Goal: Find specific page/section: Find specific page/section

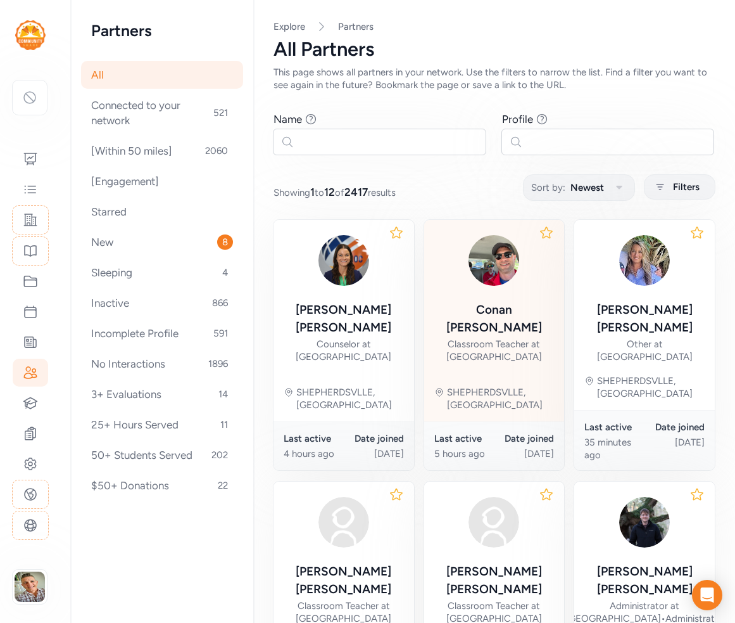
click at [473, 313] on div "[PERSON_NAME]" at bounding box center [494, 318] width 120 height 35
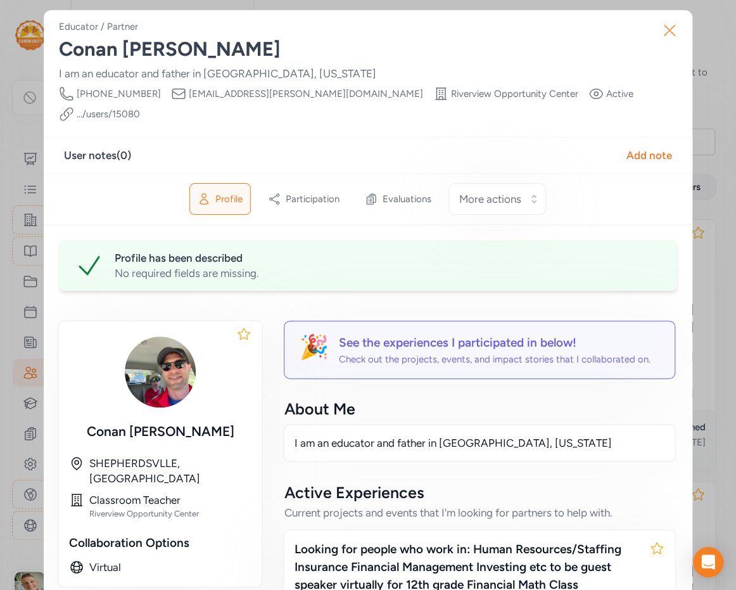
click at [669, 30] on icon "button" at bounding box center [669, 30] width 10 height 10
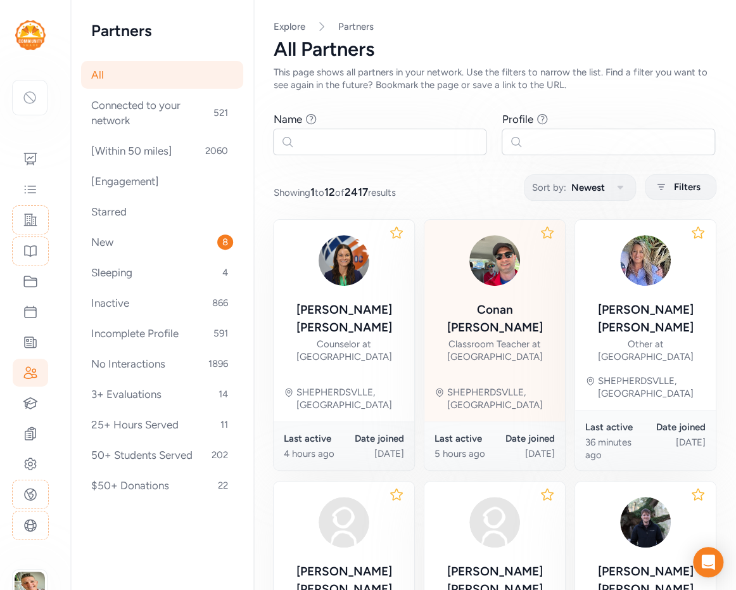
click at [500, 348] on div "Classroom Teacher at [GEOGRAPHIC_DATA]" at bounding box center [494, 350] width 120 height 25
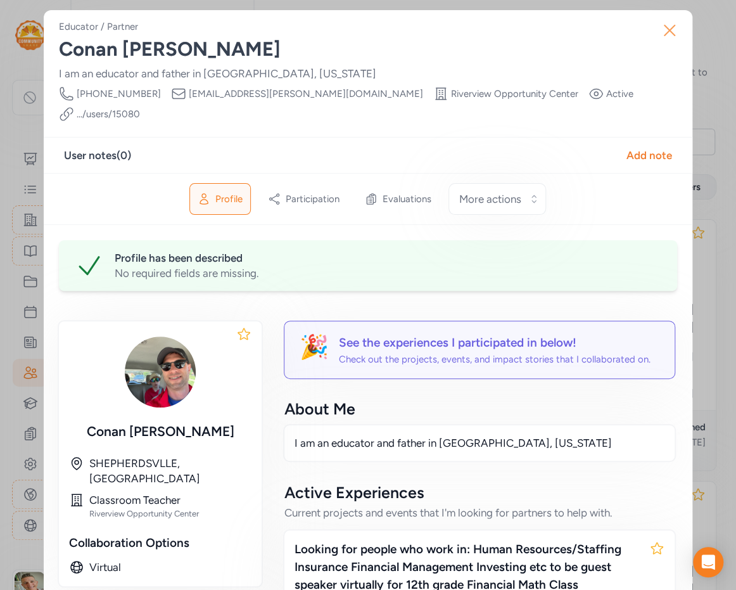
click at [670, 30] on icon "button" at bounding box center [669, 30] width 20 height 20
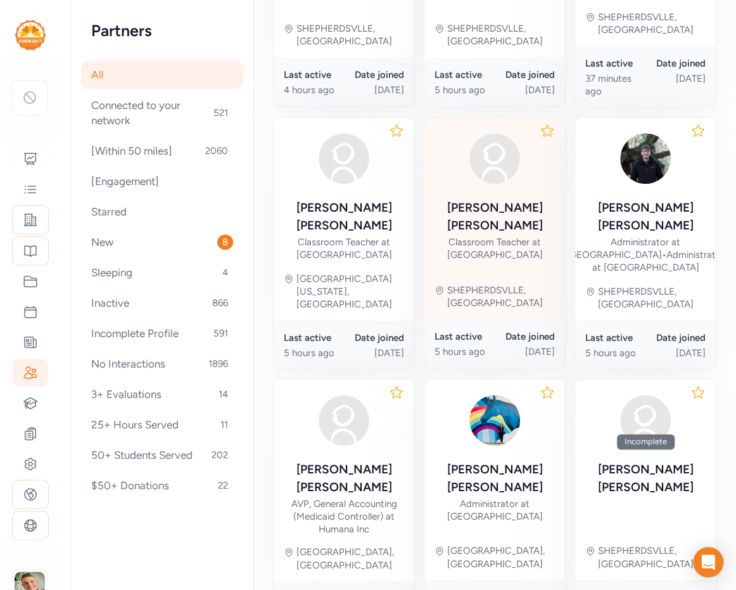
scroll to position [364, 0]
click at [519, 406] on div "[PERSON_NAME] Administrator at [GEOGRAPHIC_DATA]" at bounding box center [494, 456] width 120 height 134
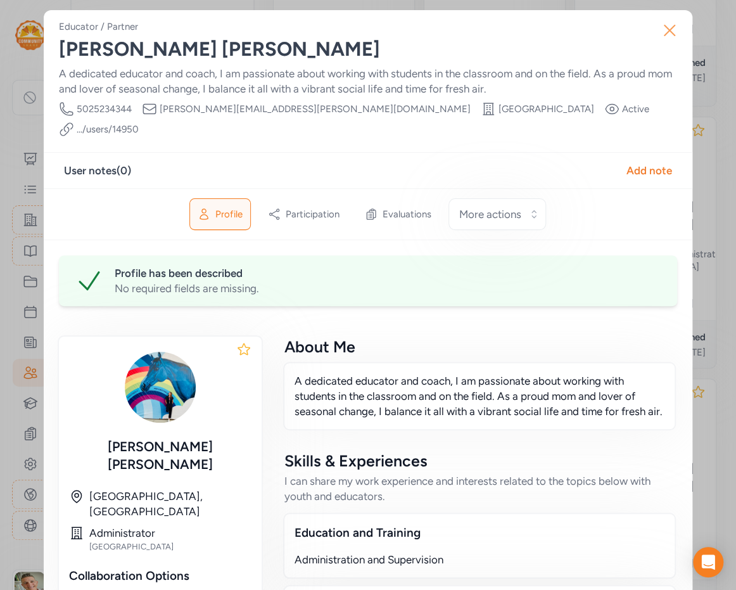
click at [667, 25] on icon "button" at bounding box center [669, 30] width 20 height 20
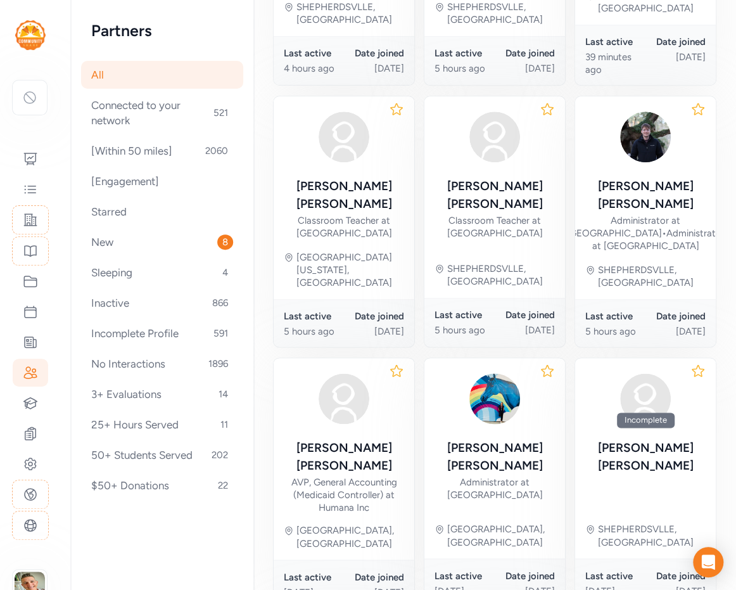
scroll to position [384, 0]
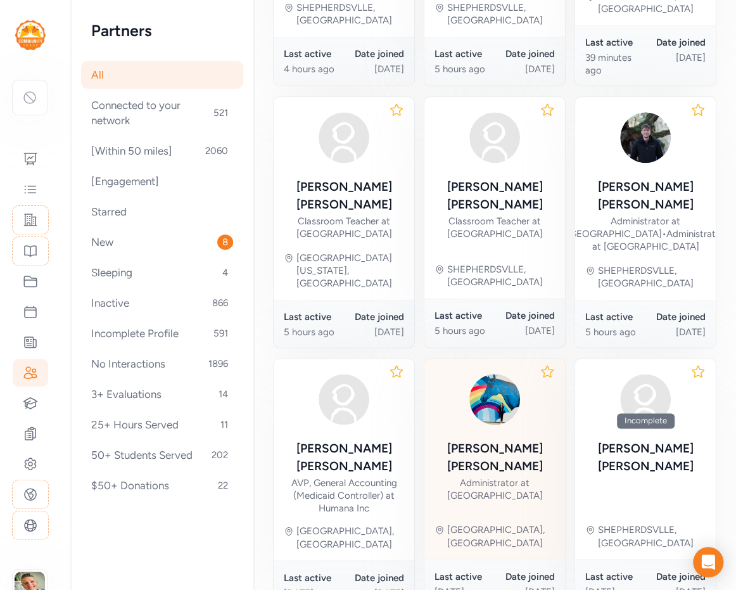
click at [476, 476] on div "Administrator at [GEOGRAPHIC_DATA]" at bounding box center [494, 488] width 120 height 25
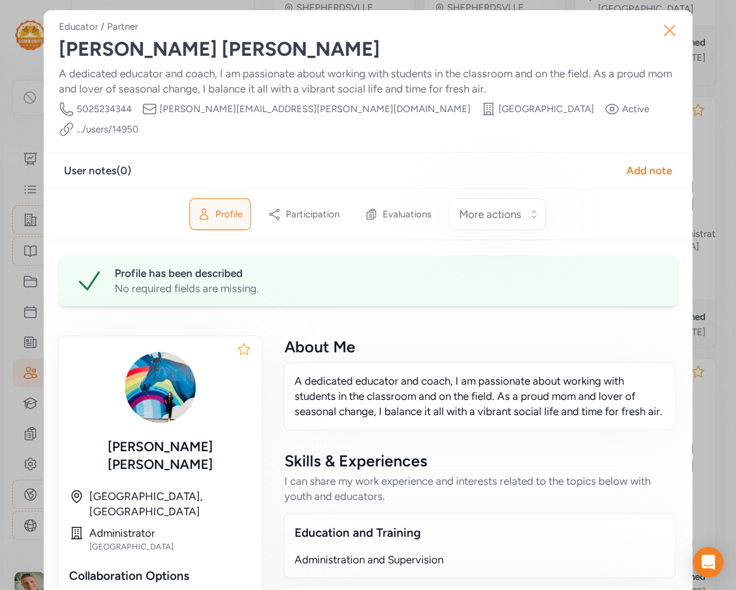
click at [662, 41] on button "Close" at bounding box center [669, 30] width 41 height 41
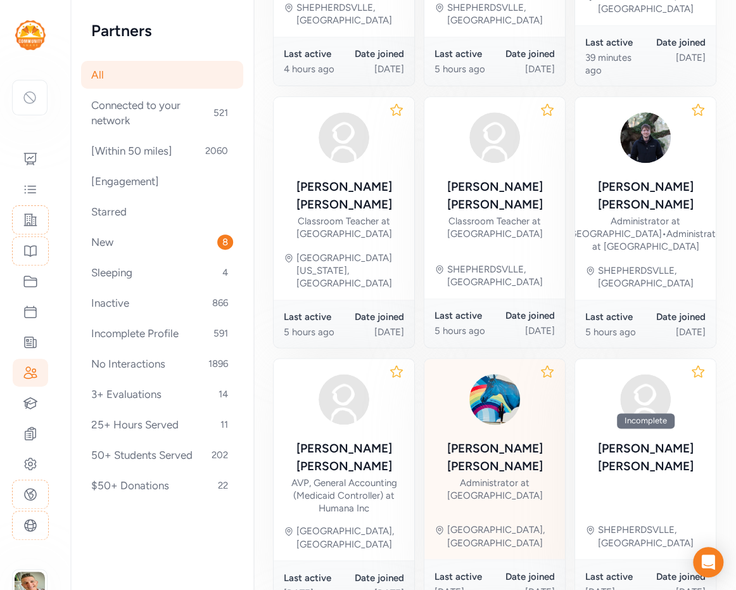
click at [496, 476] on div "Administrator at [GEOGRAPHIC_DATA]" at bounding box center [494, 488] width 120 height 25
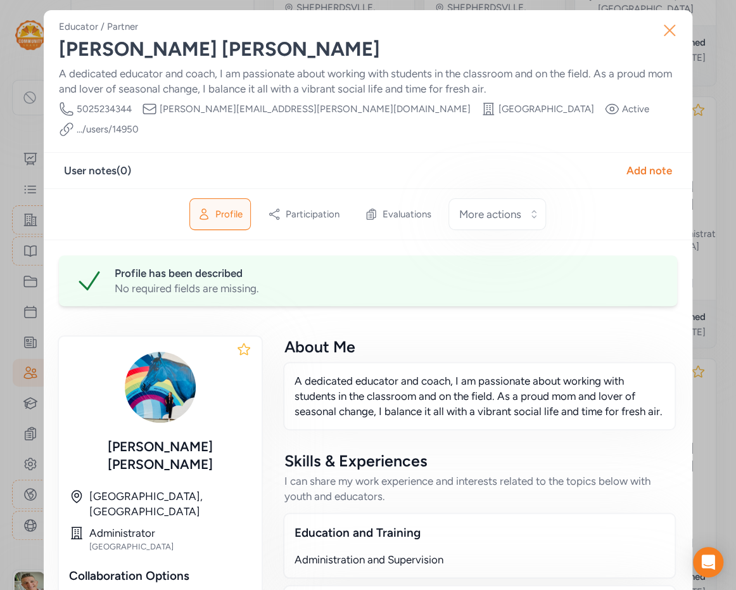
click at [670, 28] on icon "button" at bounding box center [669, 30] width 20 height 20
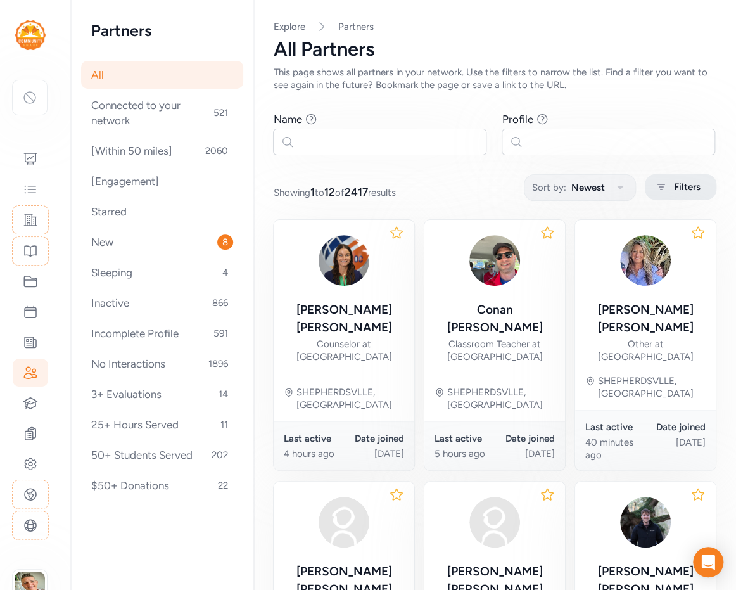
click at [689, 191] on span "Filters" at bounding box center [687, 186] width 27 height 15
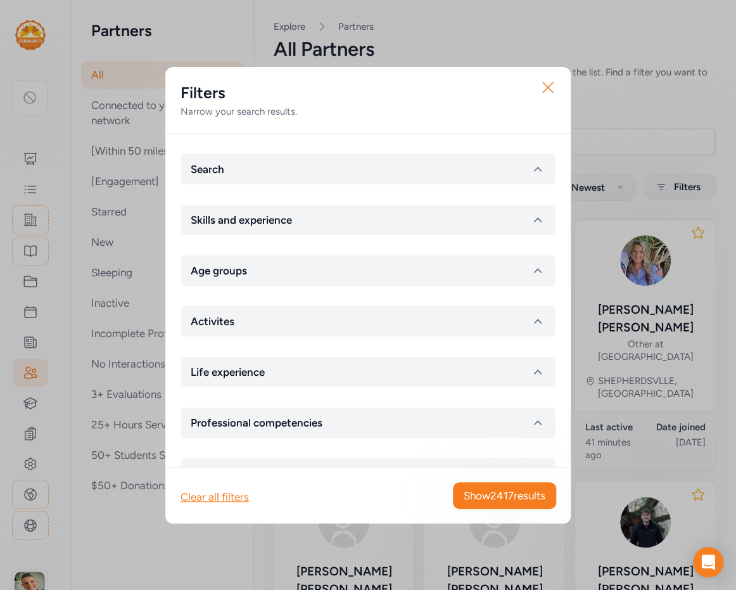
click at [548, 82] on icon "button" at bounding box center [548, 87] width 20 height 20
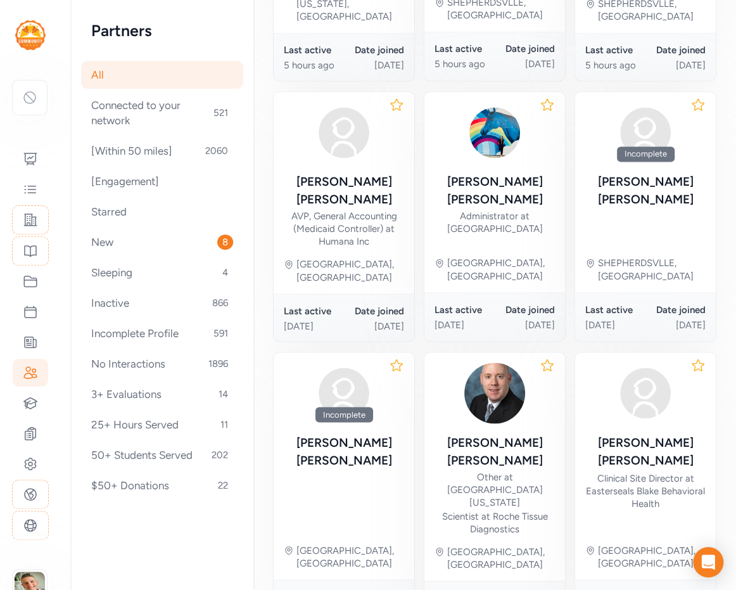
scroll to position [666, 0]
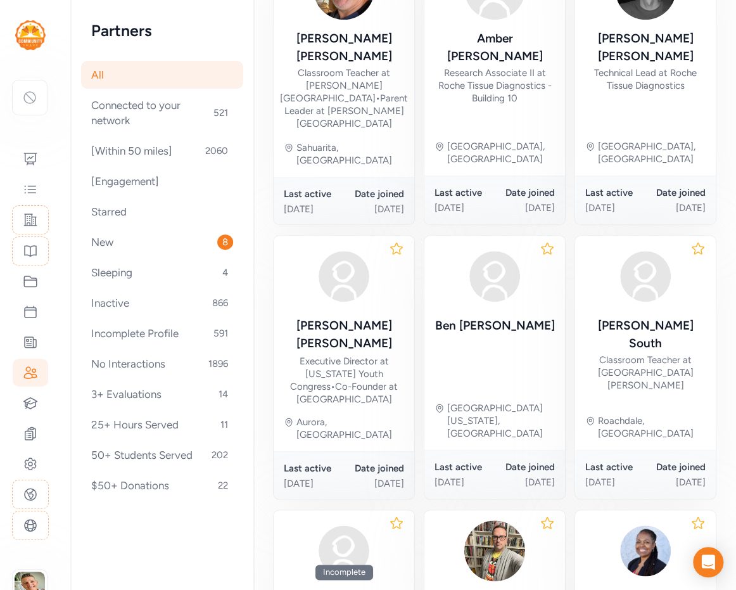
scroll to position [85, 0]
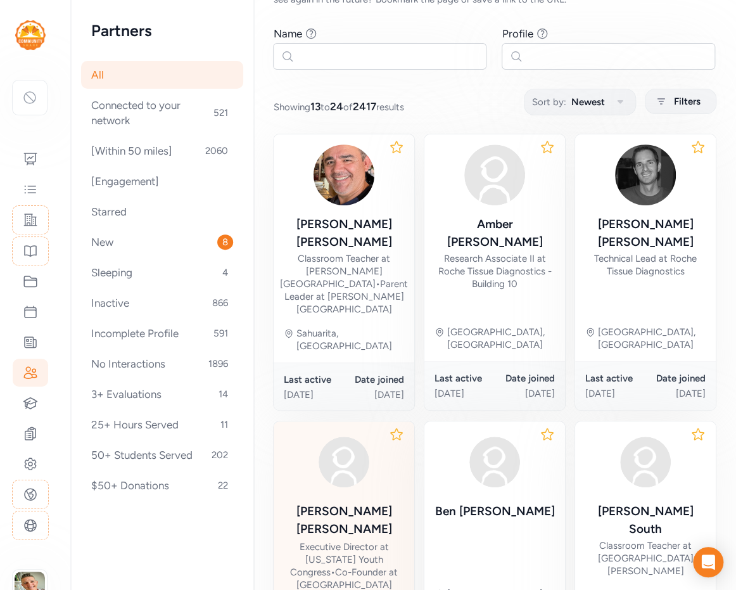
click at [350, 431] on img at bounding box center [343, 461] width 61 height 61
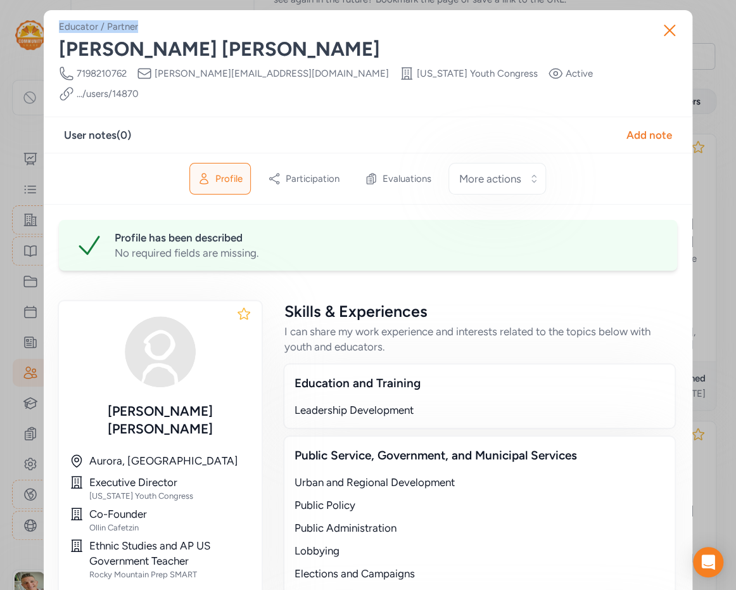
drag, startPoint x: 138, startPoint y: 25, endPoint x: 44, endPoint y: 30, distance: 93.9
click at [42, 31] on div "Close Educator / Partner [PERSON_NAME] Phone Number [PHONE_NUMBER] Email [PERSO…" at bounding box center [368, 520] width 736 height 1040
click at [671, 29] on icon "button" at bounding box center [669, 30] width 20 height 20
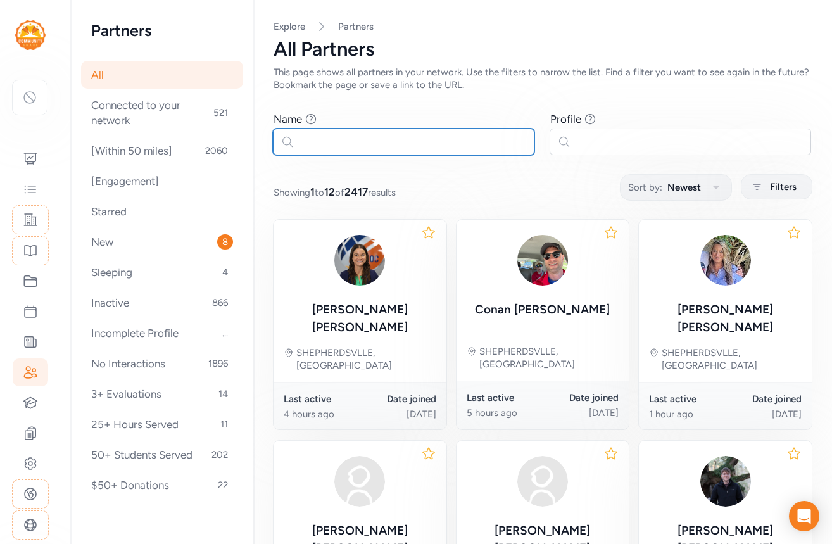
click at [341, 144] on input "text" at bounding box center [404, 142] width 262 height 27
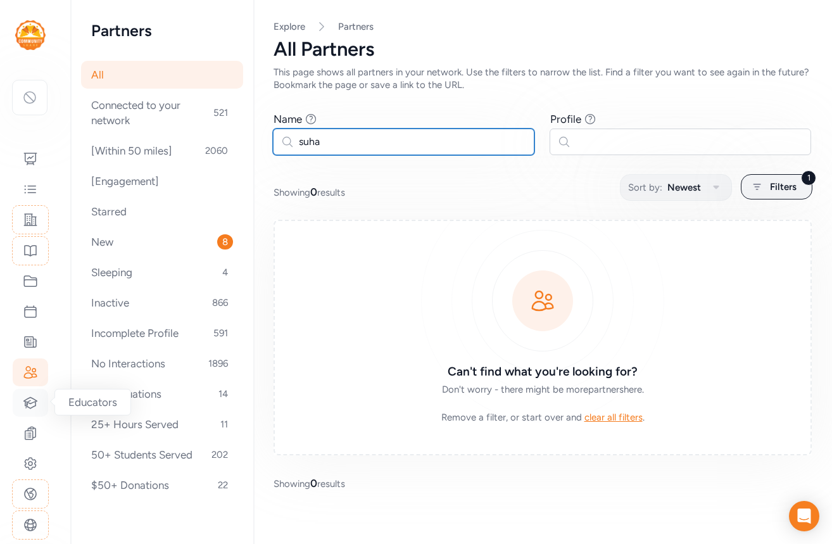
type input "suha"
click at [27, 401] on icon at bounding box center [30, 402] width 13 height 11
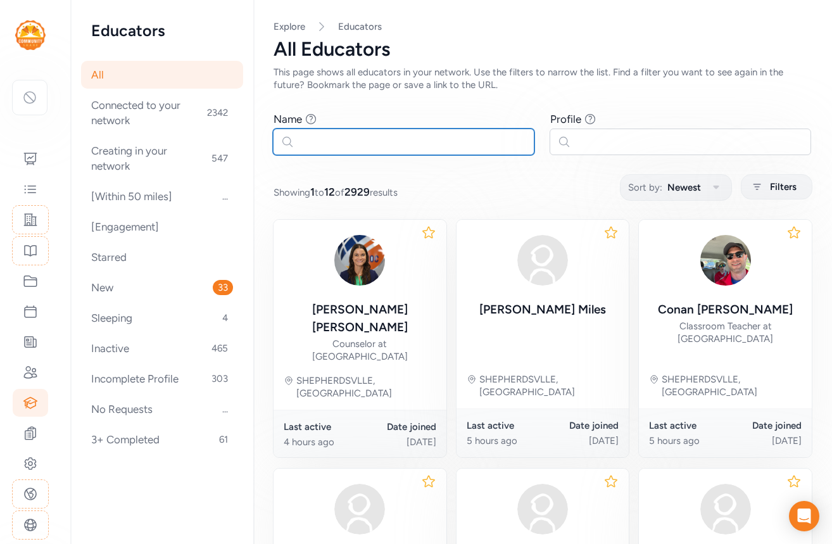
click at [371, 139] on input "text" at bounding box center [404, 142] width 262 height 27
type input "suha"
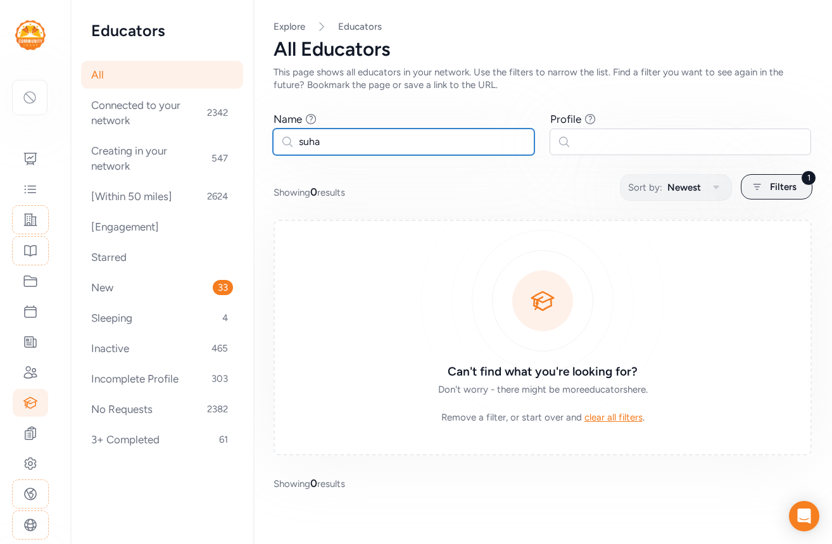
drag, startPoint x: 332, startPoint y: 142, endPoint x: 267, endPoint y: 146, distance: 66.0
click at [273, 146] on input "suha" at bounding box center [404, 142] width 262 height 27
